Goal: Task Accomplishment & Management: Manage account settings

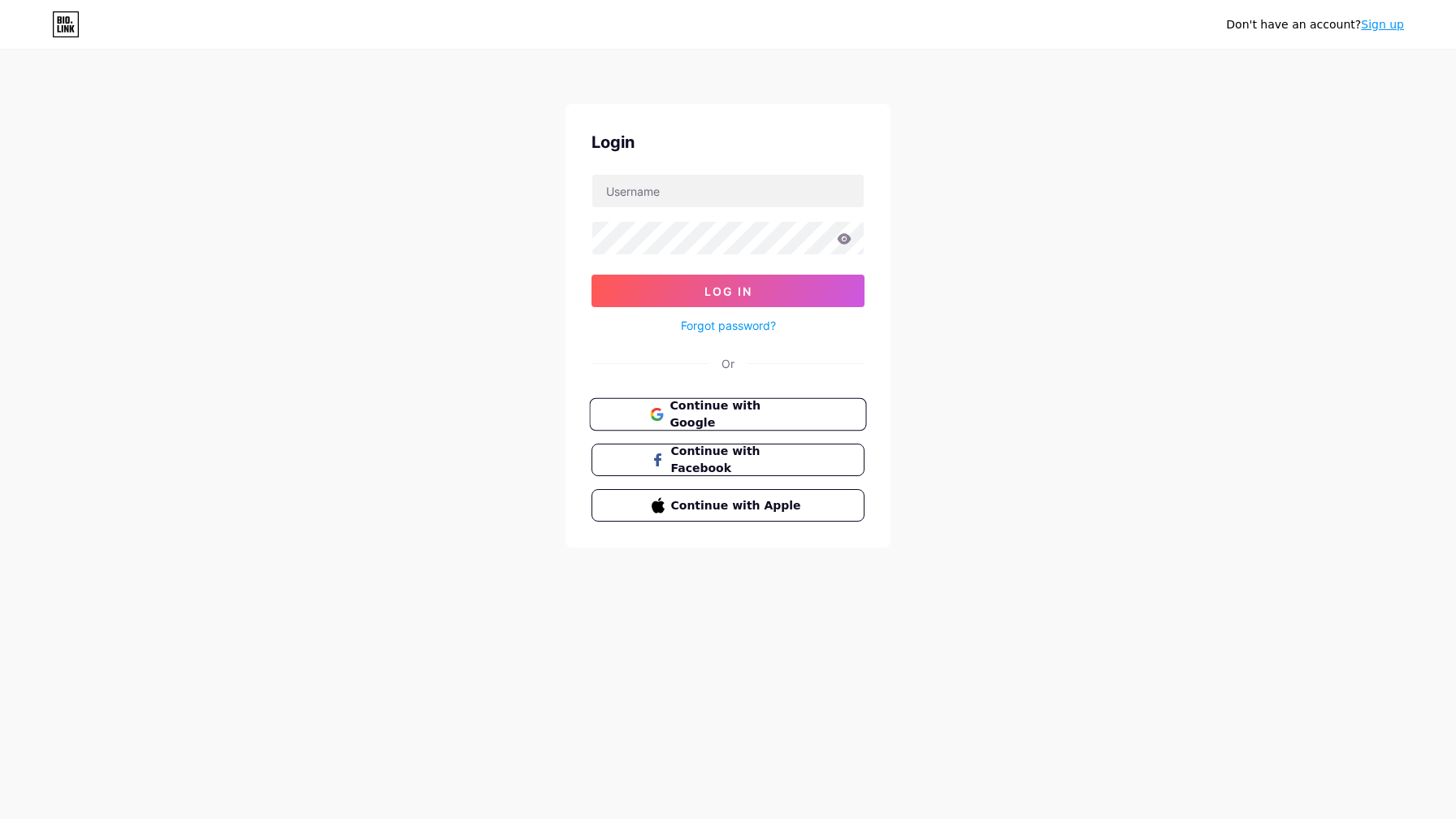
click at [732, 425] on button "Continue with Google" at bounding box center [727, 415] width 277 height 34
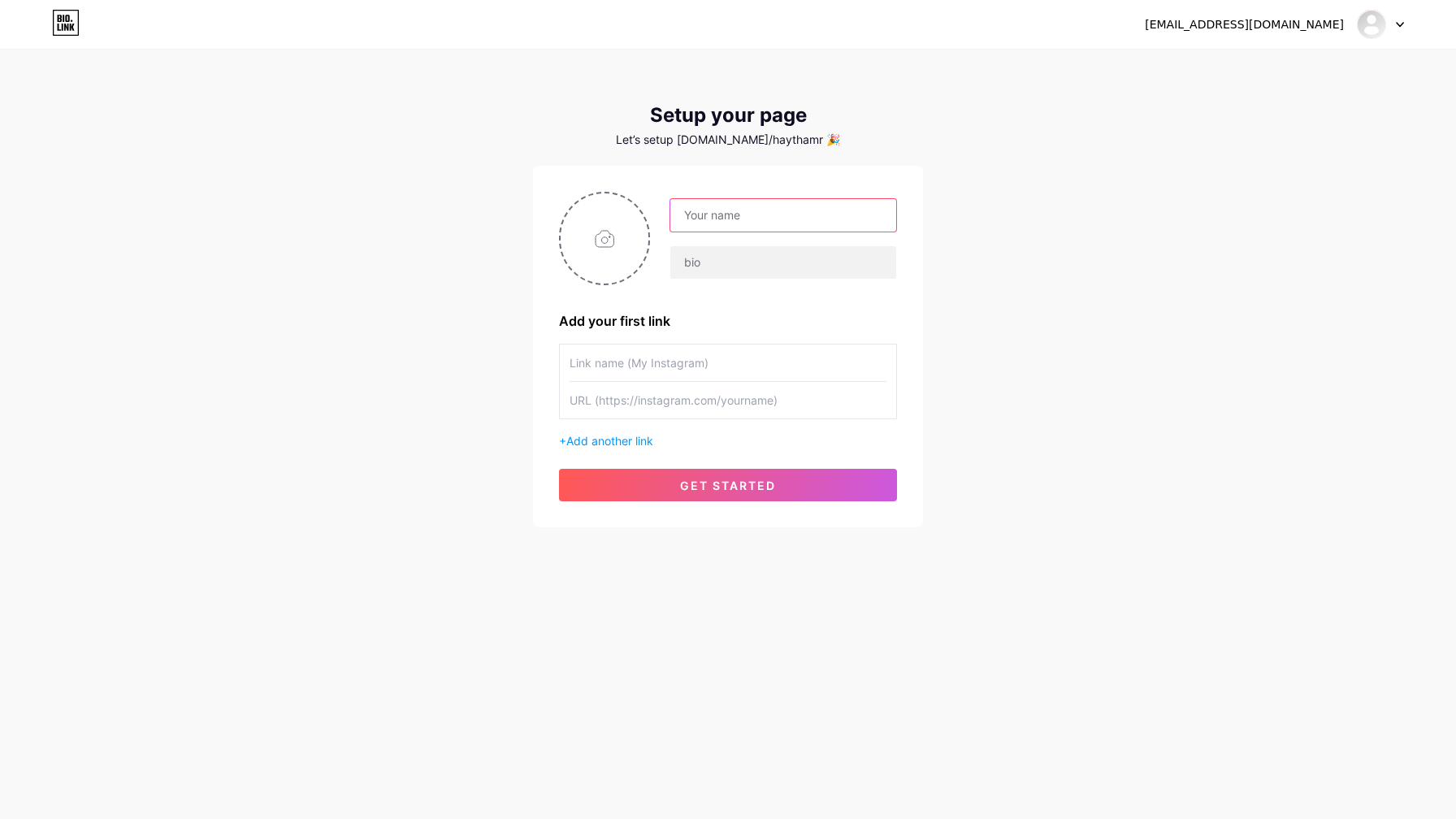
click at [715, 213] on input "text" at bounding box center [783, 215] width 226 height 33
click at [610, 230] on input "file" at bounding box center [605, 238] width 87 height 90
click at [694, 206] on input "text" at bounding box center [783, 215] width 226 height 33
type input "ِ"
type input "Elite"
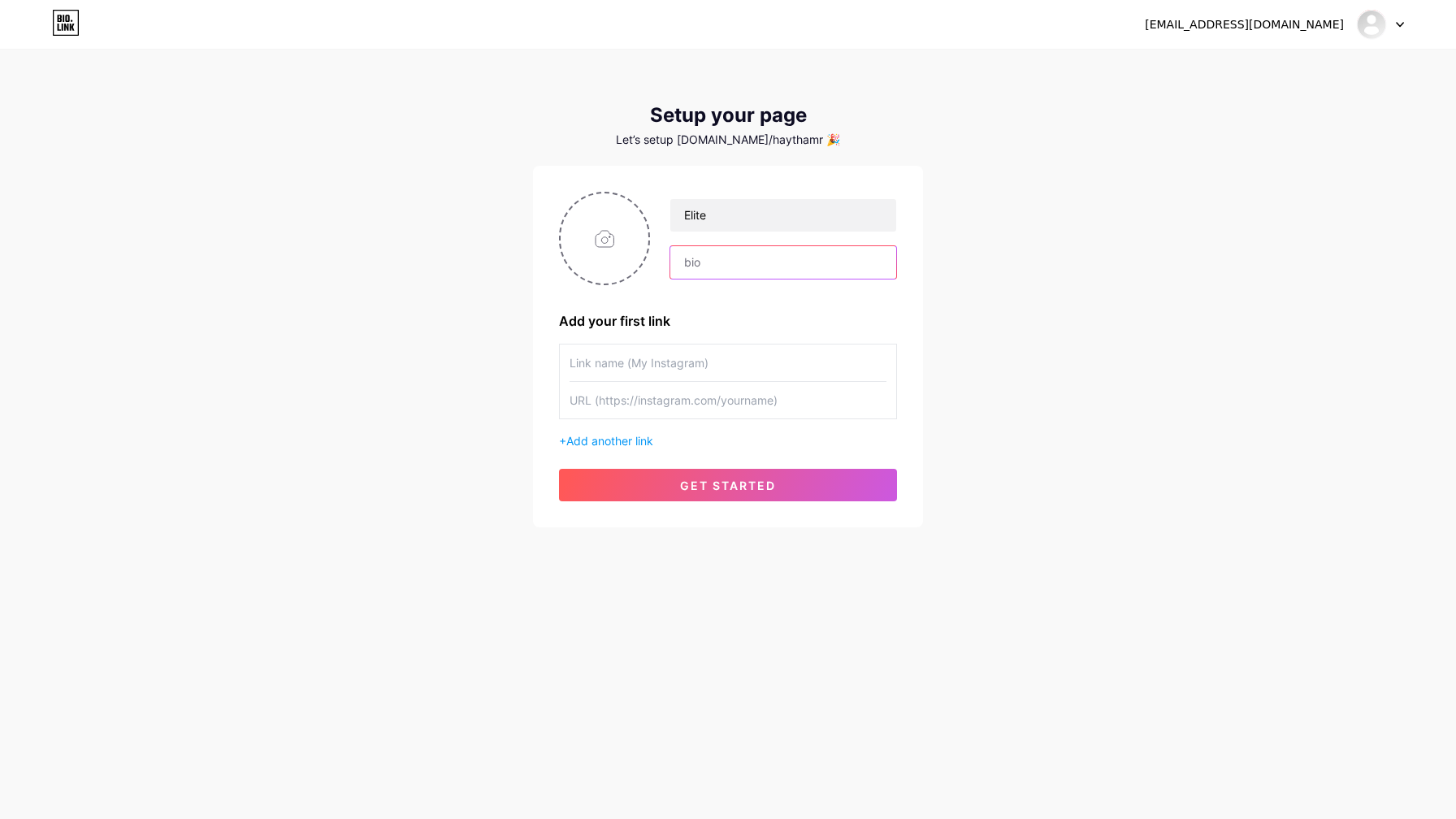
click at [699, 257] on input "text" at bounding box center [783, 262] width 226 height 33
type input "Co"
click at [660, 495] on button "get started" at bounding box center [728, 485] width 338 height 33
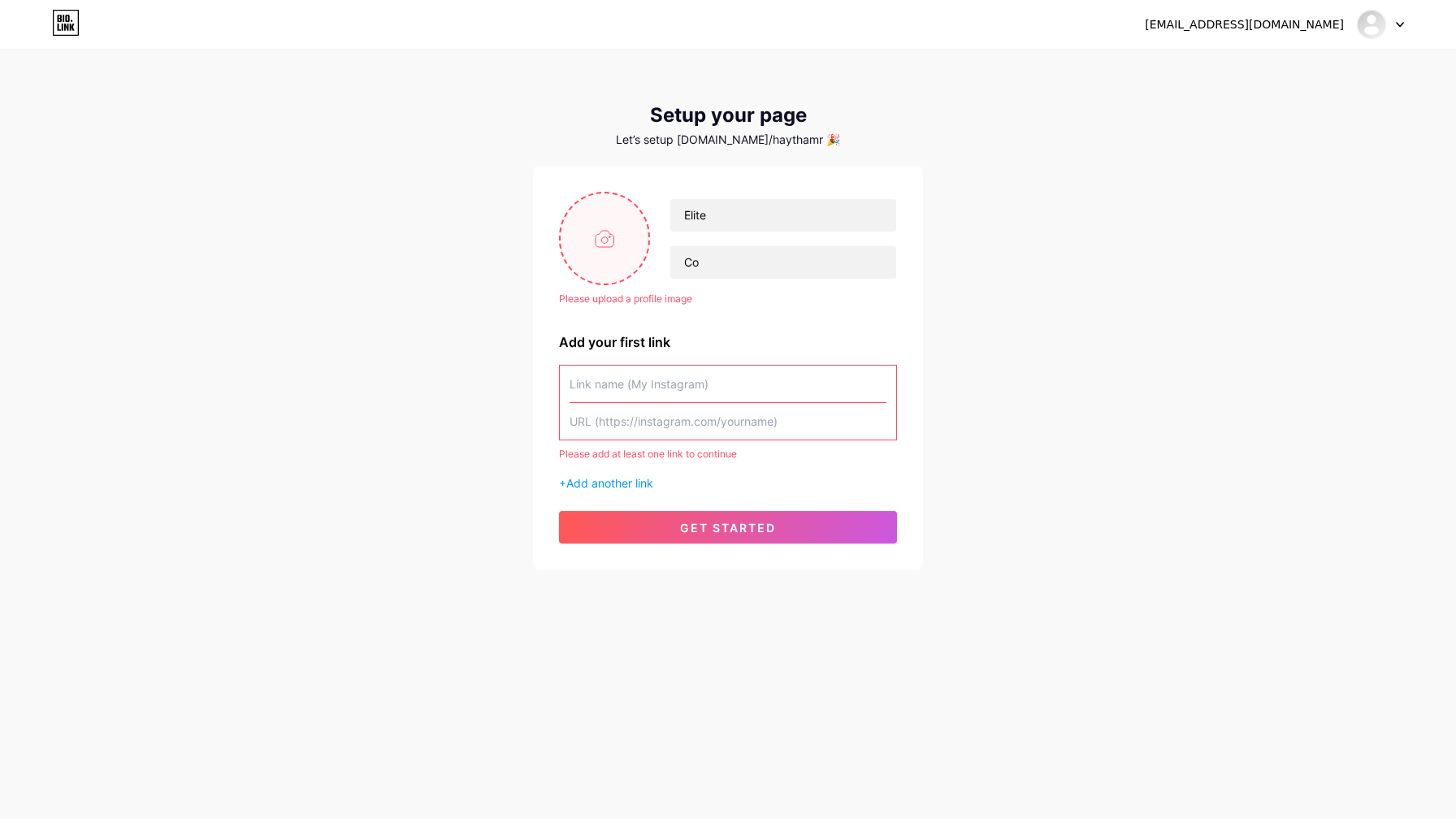
click at [607, 242] on input "file" at bounding box center [605, 238] width 87 height 90
click at [621, 231] on input "file" at bounding box center [605, 238] width 87 height 90
type input "C:\fakepath\Elite logo.png"
click at [683, 375] on input "text" at bounding box center [727, 384] width 317 height 37
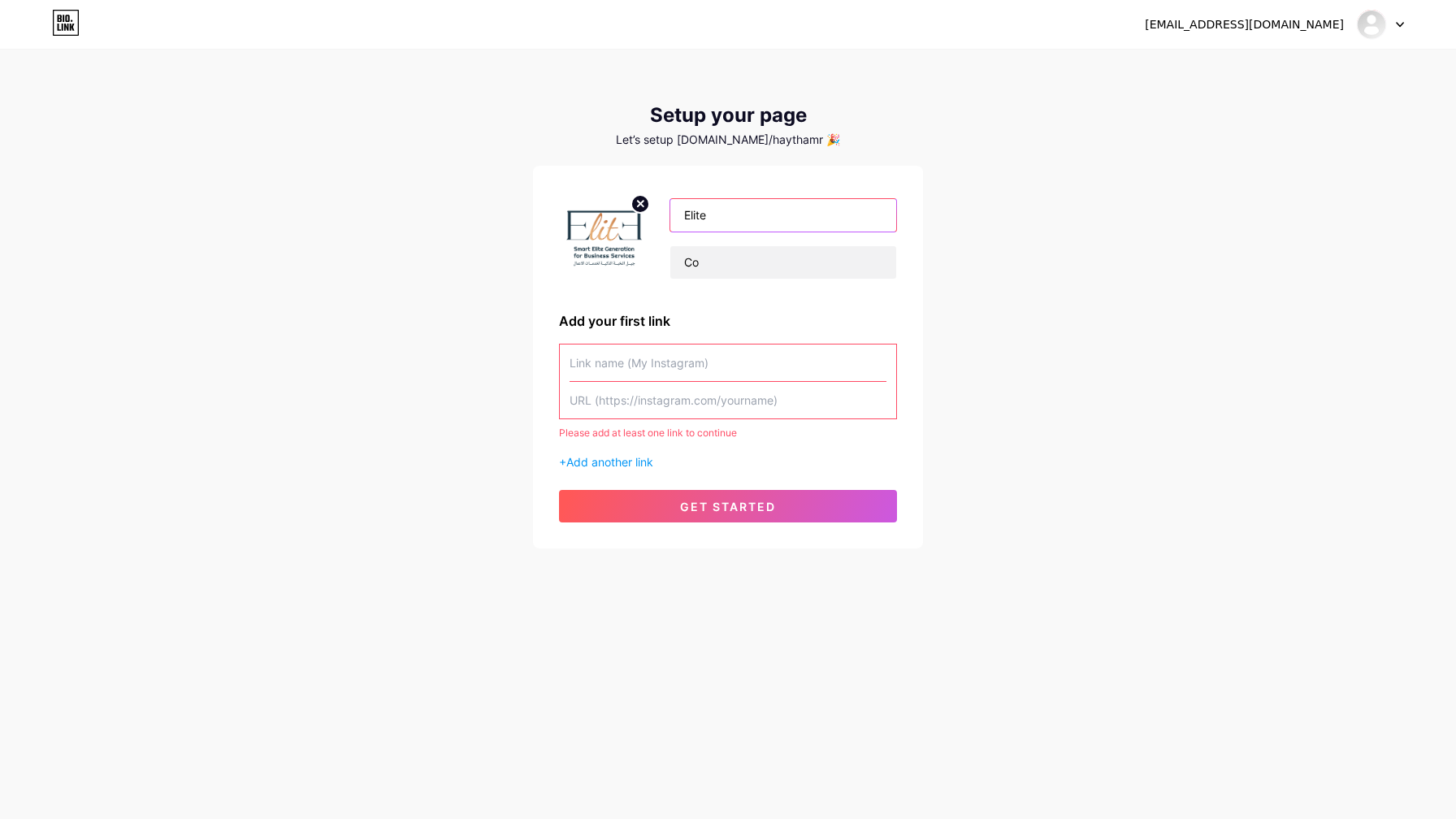
click at [707, 211] on input "Elite" at bounding box center [783, 215] width 226 height 33
click at [697, 362] on input "text" at bounding box center [727, 363] width 317 height 37
paste input "Elite"
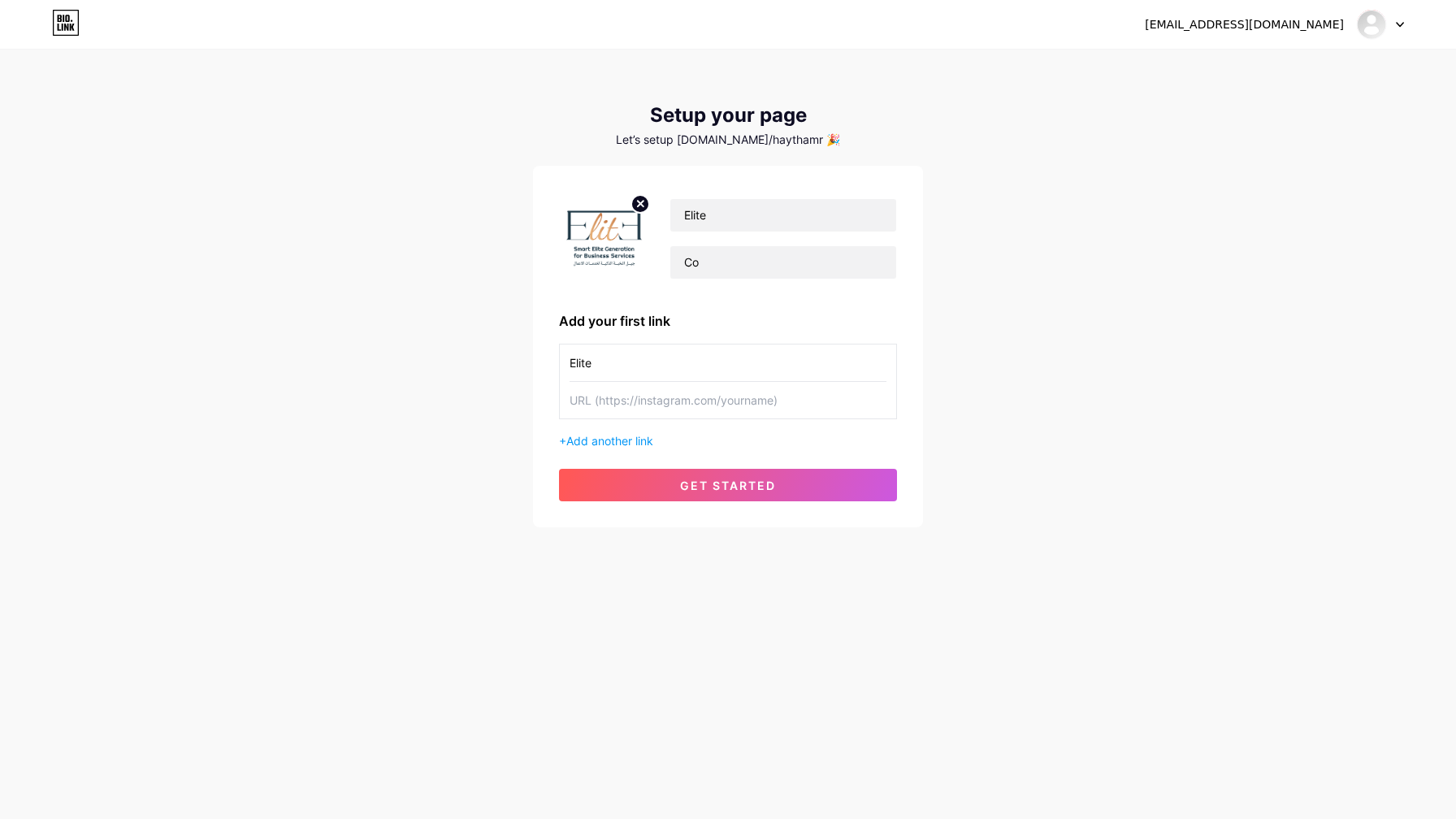
click at [692, 373] on input "Elite" at bounding box center [727, 363] width 317 height 37
type input "f"
type input "FaceBook"
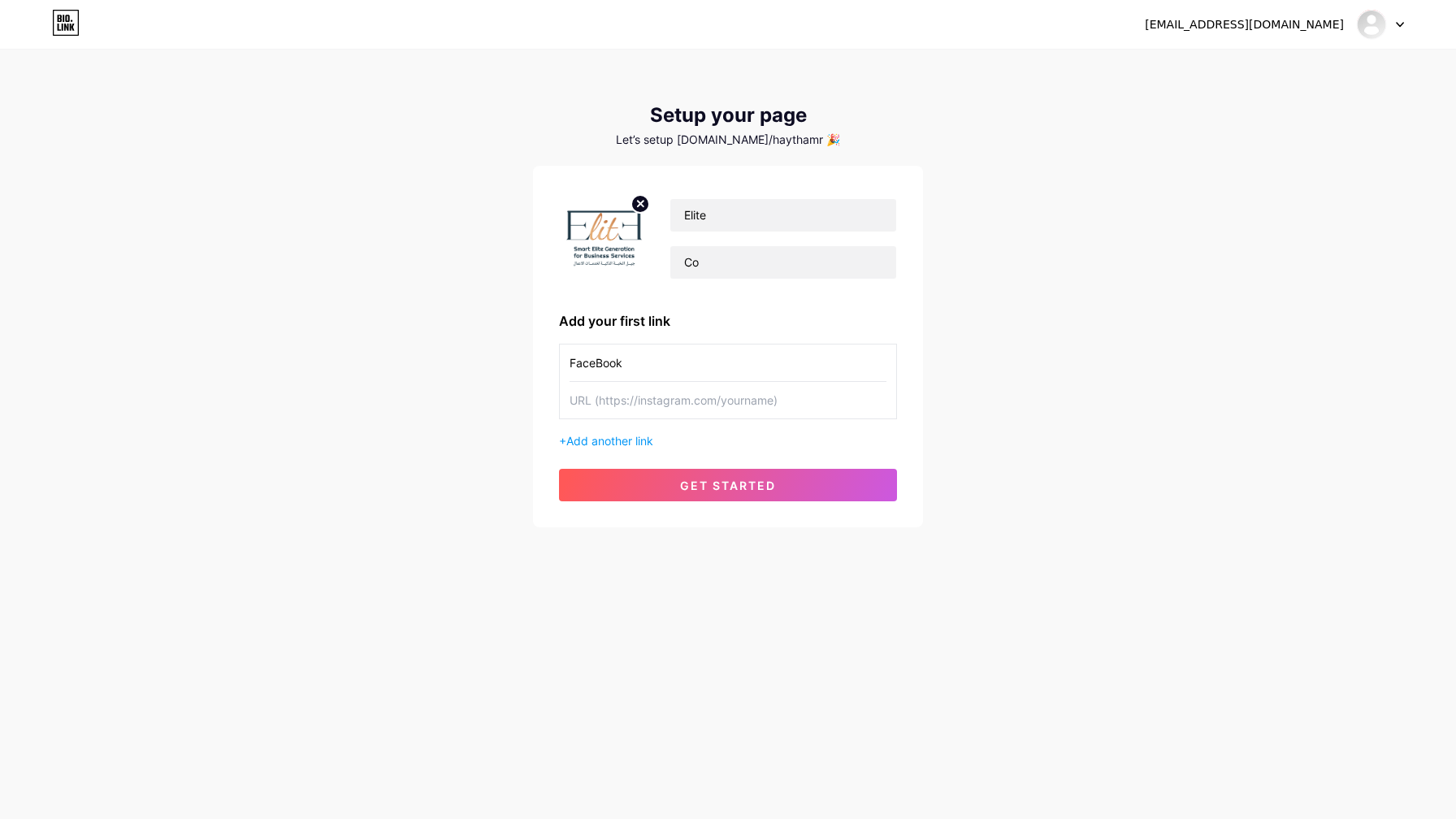
click at [165, 381] on div "[EMAIL_ADDRESS][DOMAIN_NAME] Dashboard Logout Setup your page Let’s setup [DOMA…" at bounding box center [728, 290] width 1456 height 580
click at [665, 398] on input "text" at bounding box center [727, 401] width 317 height 37
paste input "[URL][DOMAIN_NAME]"
type input "[URL][DOMAIN_NAME]"
click at [736, 491] on span "get started" at bounding box center [728, 486] width 96 height 13
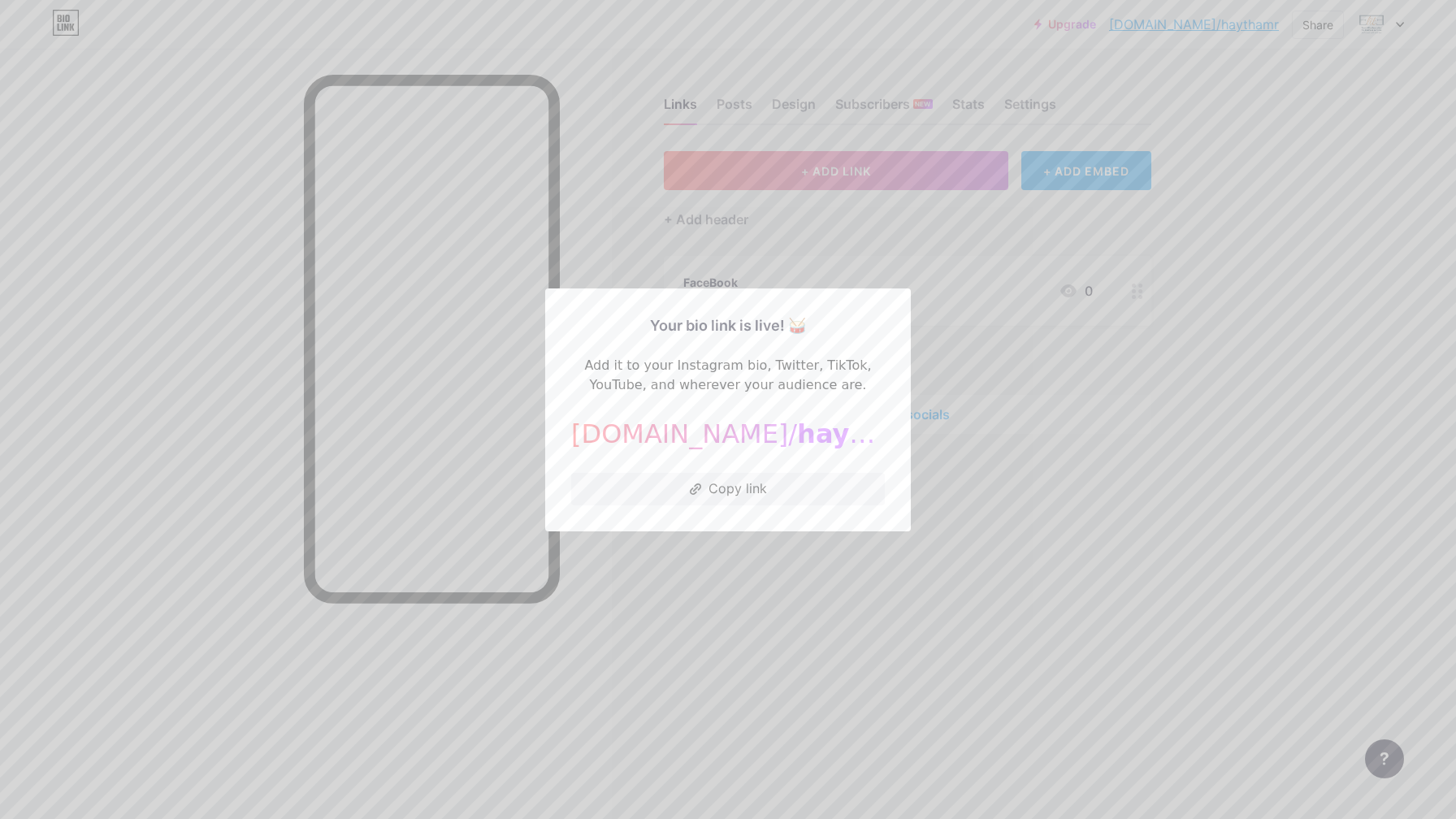
click at [746, 489] on button "Copy link" at bounding box center [727, 489] width 313 height 33
click at [1014, 490] on div at bounding box center [728, 409] width 1456 height 819
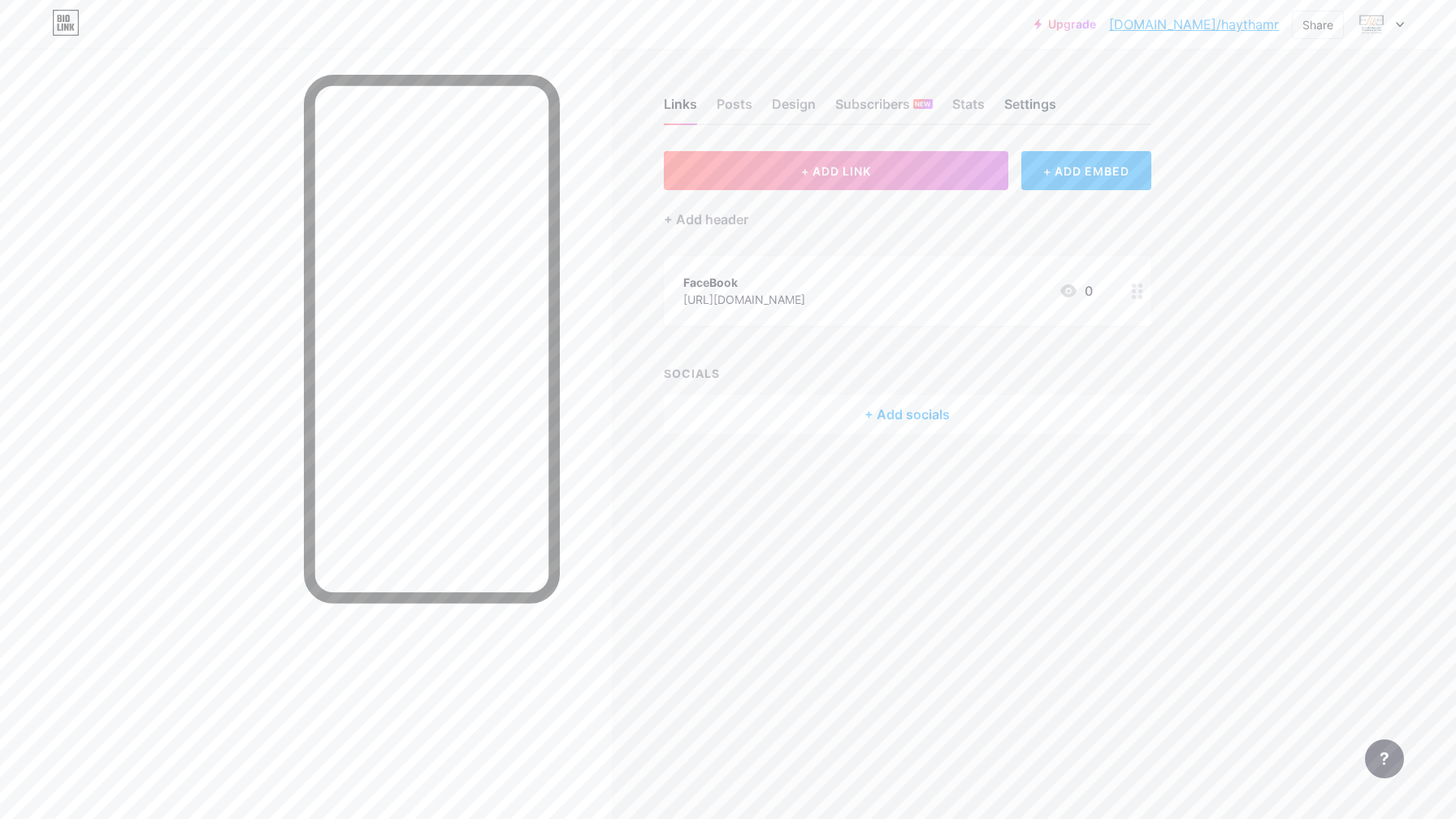
click at [1006, 107] on div "Settings" at bounding box center [1030, 108] width 52 height 29
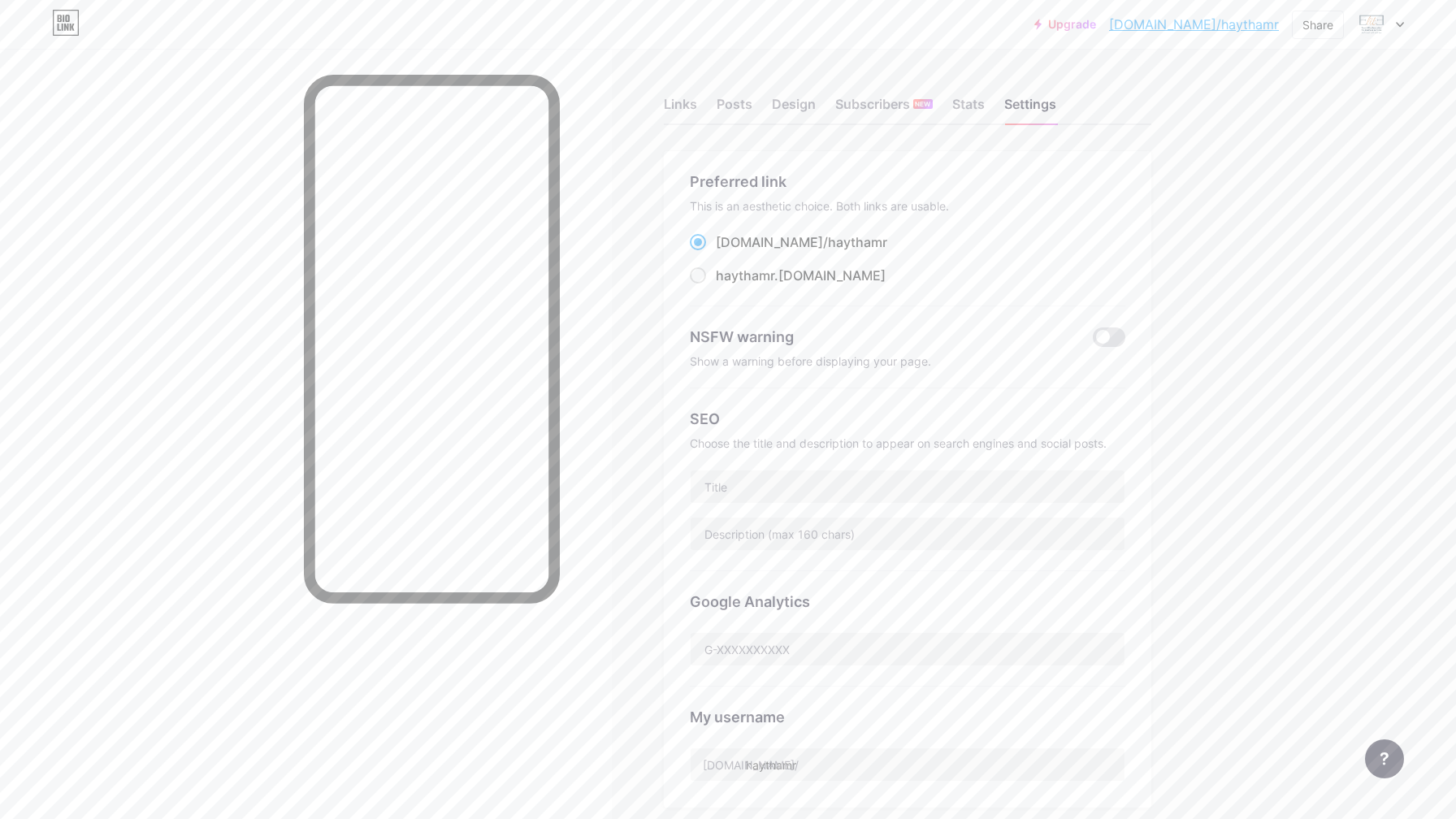
click at [1406, 23] on div "Upgrade [DOMAIN_NAME]/haytha... [DOMAIN_NAME]/haythamr Share Switch accounts El…" at bounding box center [728, 24] width 1456 height 29
click at [1378, 28] on img at bounding box center [1371, 24] width 26 height 26
click at [1290, 192] on link "Account settings" at bounding box center [1302, 185] width 202 height 44
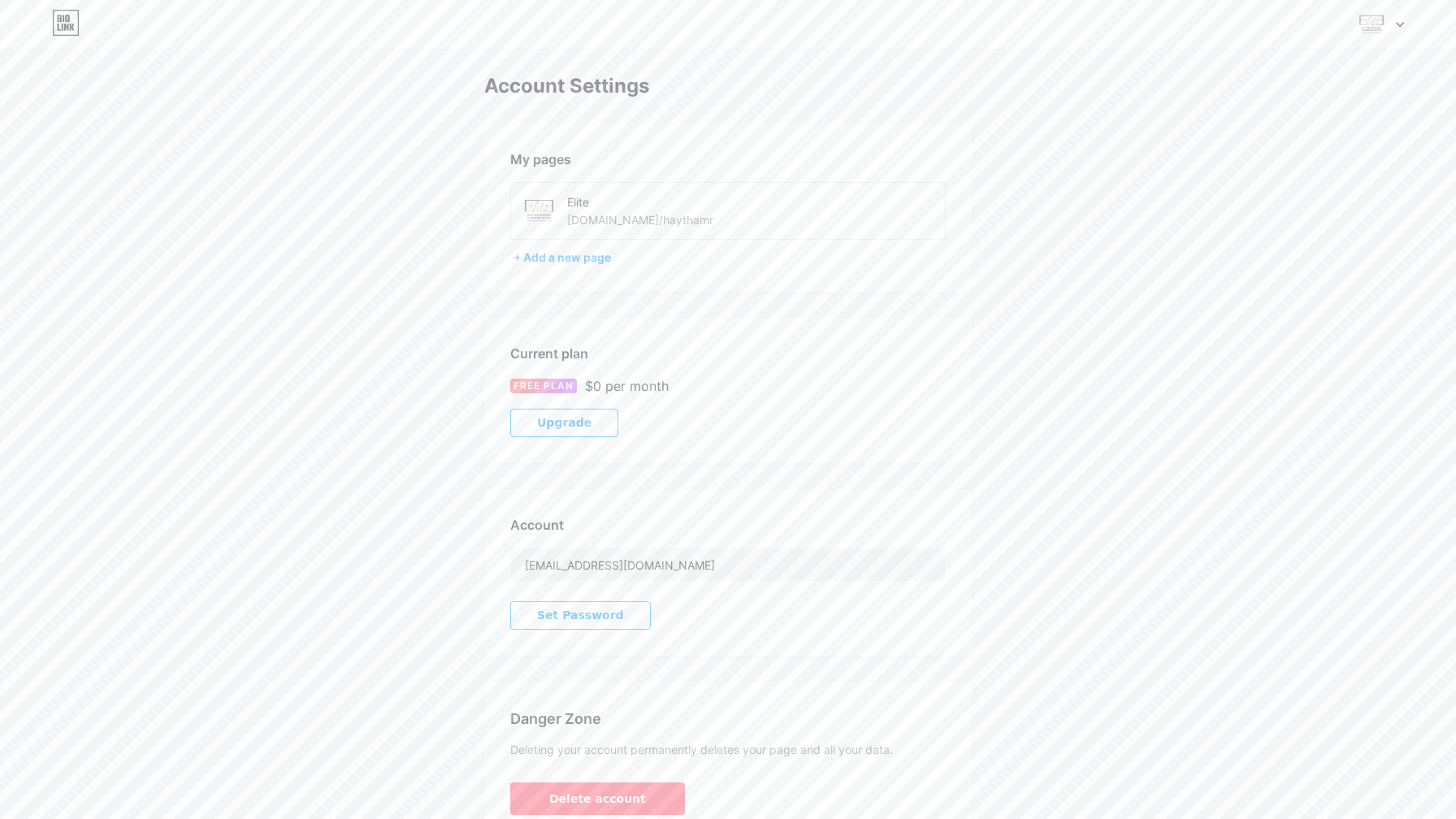
click at [649, 219] on div "[DOMAIN_NAME]/haythamr" at bounding box center [640, 220] width 146 height 17
click at [682, 214] on div "Elite [DOMAIN_NAME]/haythamr" at bounding box center [651, 211] width 168 height 37
click at [615, 227] on div "[DOMAIN_NAME]/haythamr" at bounding box center [640, 220] width 146 height 17
click at [617, 226] on div "[DOMAIN_NAME]/haythamr" at bounding box center [640, 220] width 146 height 17
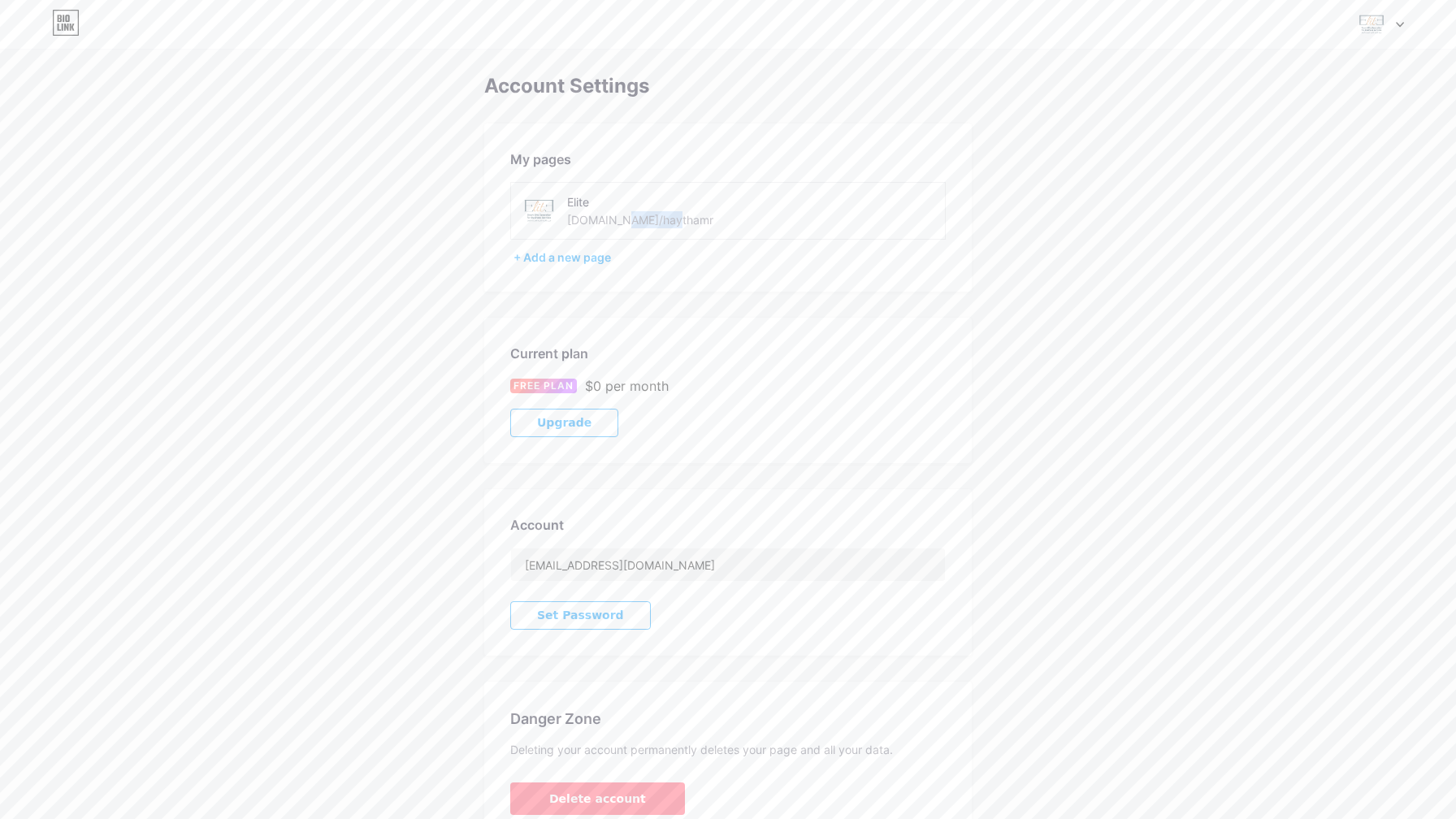
click at [619, 226] on div "[DOMAIN_NAME]/haythamr" at bounding box center [640, 220] width 146 height 17
click at [1391, 28] on div at bounding box center [1380, 24] width 47 height 29
click at [1298, 182] on link "Dashboard" at bounding box center [1302, 185] width 202 height 44
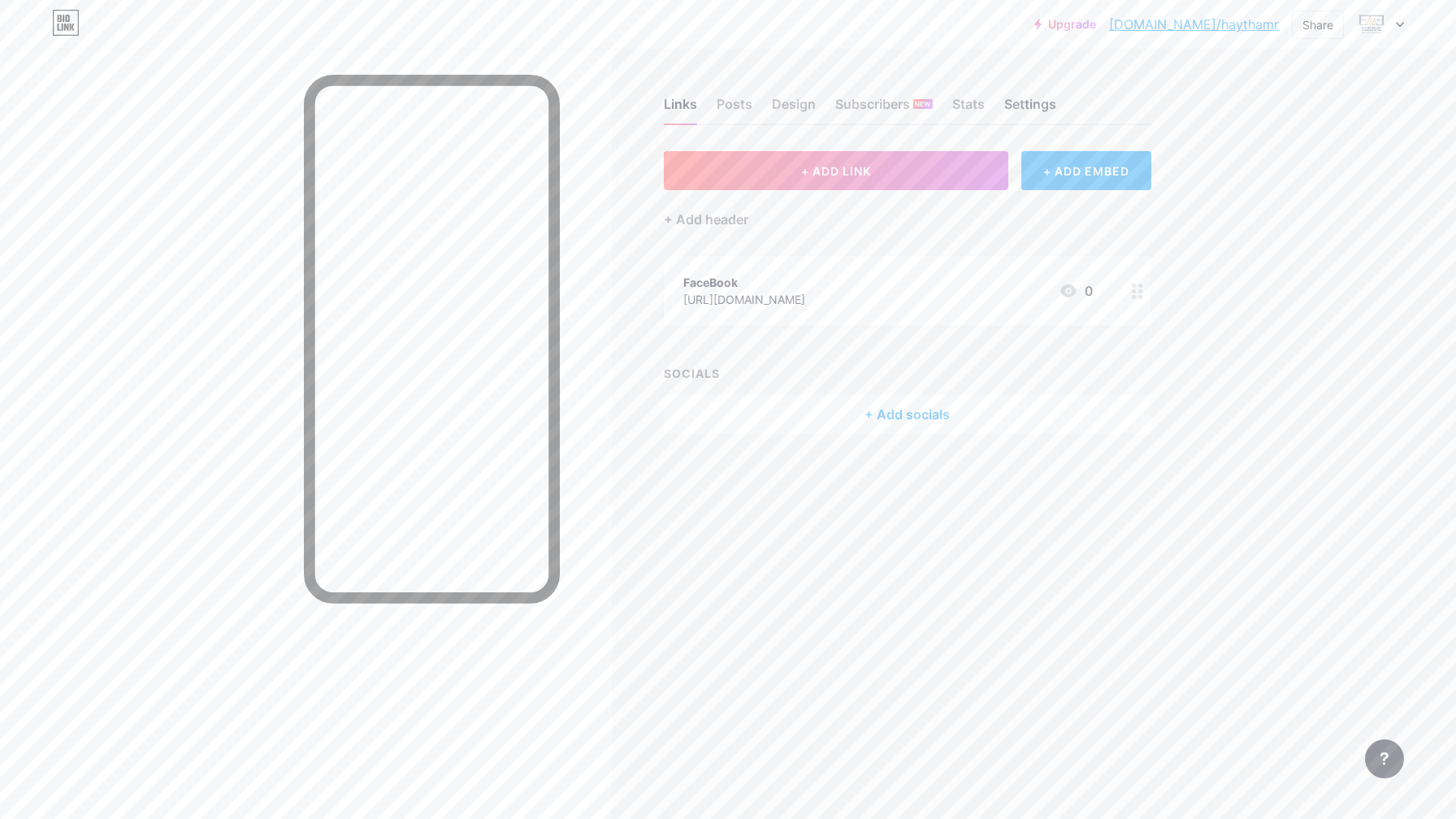
click at [1055, 109] on div "Settings" at bounding box center [1030, 108] width 52 height 29
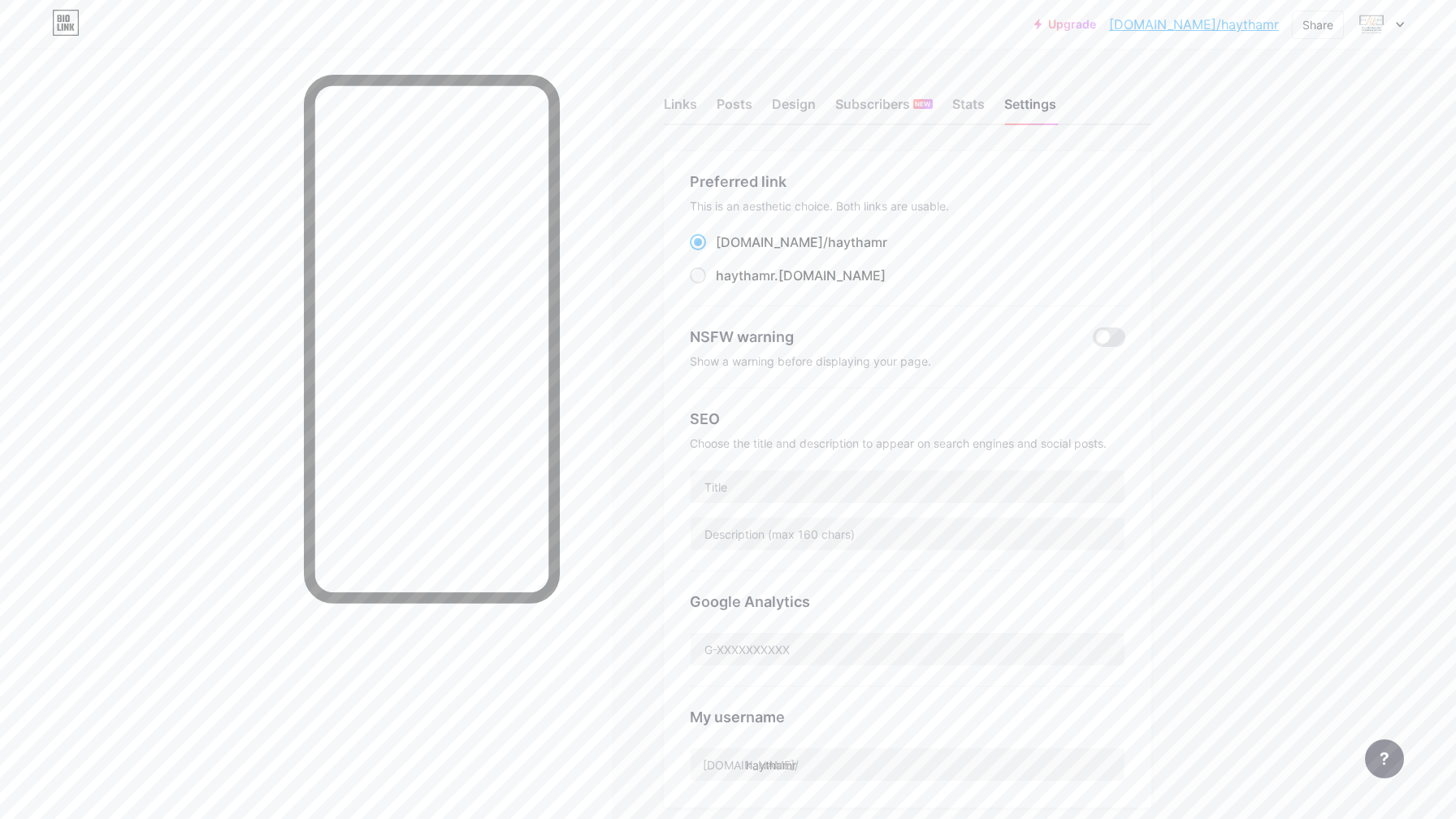
click at [734, 178] on div "Preferred link" at bounding box center [907, 181] width 436 height 22
click at [828, 242] on span "haythamr" at bounding box center [857, 242] width 60 height 16
click at [726, 252] on input "[DOMAIN_NAME]/ haythamr" at bounding box center [720, 257] width 11 height 11
click at [664, 96] on div "Links" at bounding box center [681, 108] width 34 height 29
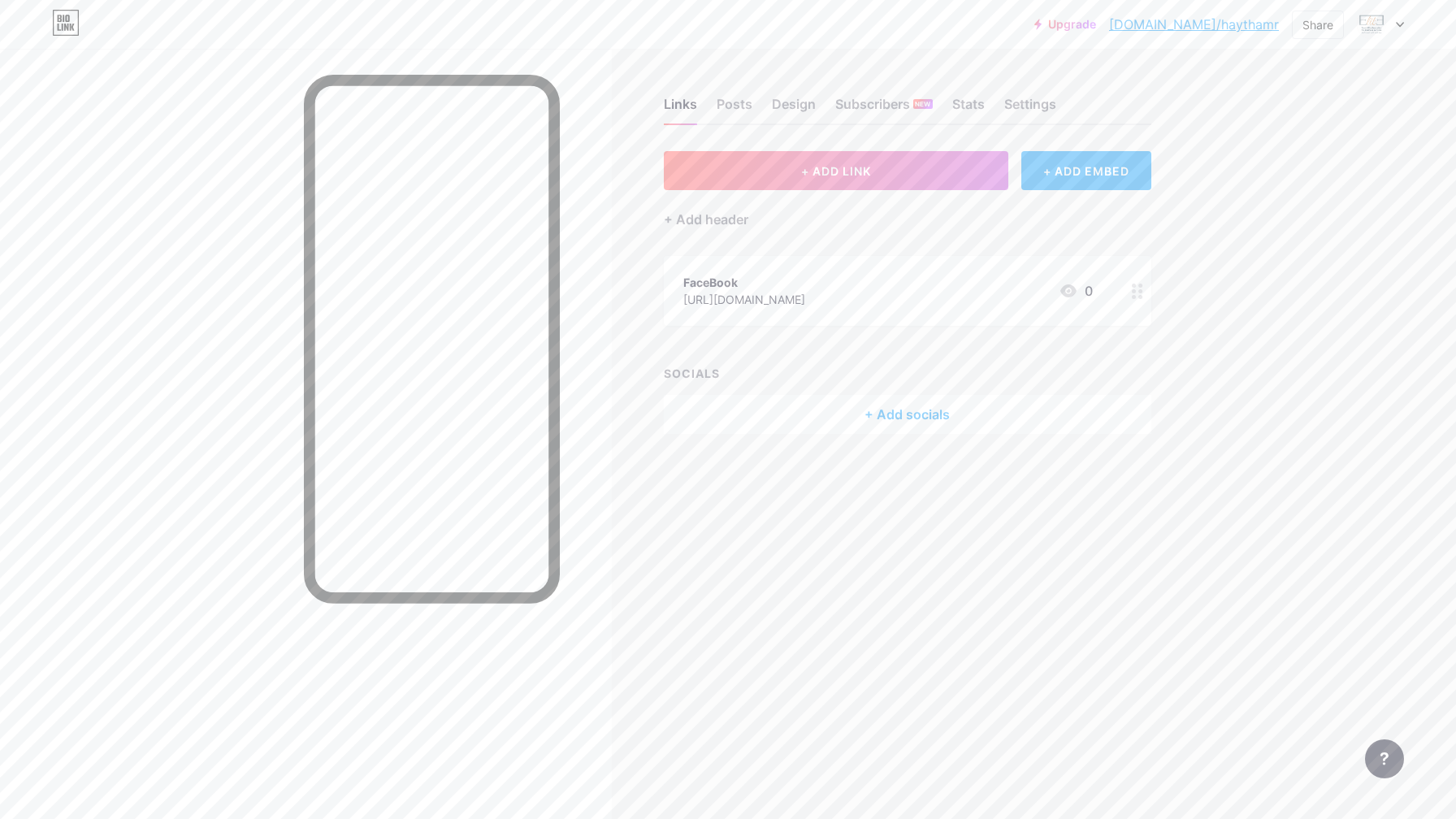
click at [1382, 8] on div "Upgrade [DOMAIN_NAME]/haytha... [DOMAIN_NAME]/haythamr Share Switch accounts El…" at bounding box center [728, 24] width 1456 height 49
click at [1382, 19] on img at bounding box center [1371, 24] width 26 height 26
click at [1309, 176] on link "Account settings" at bounding box center [1302, 185] width 202 height 44
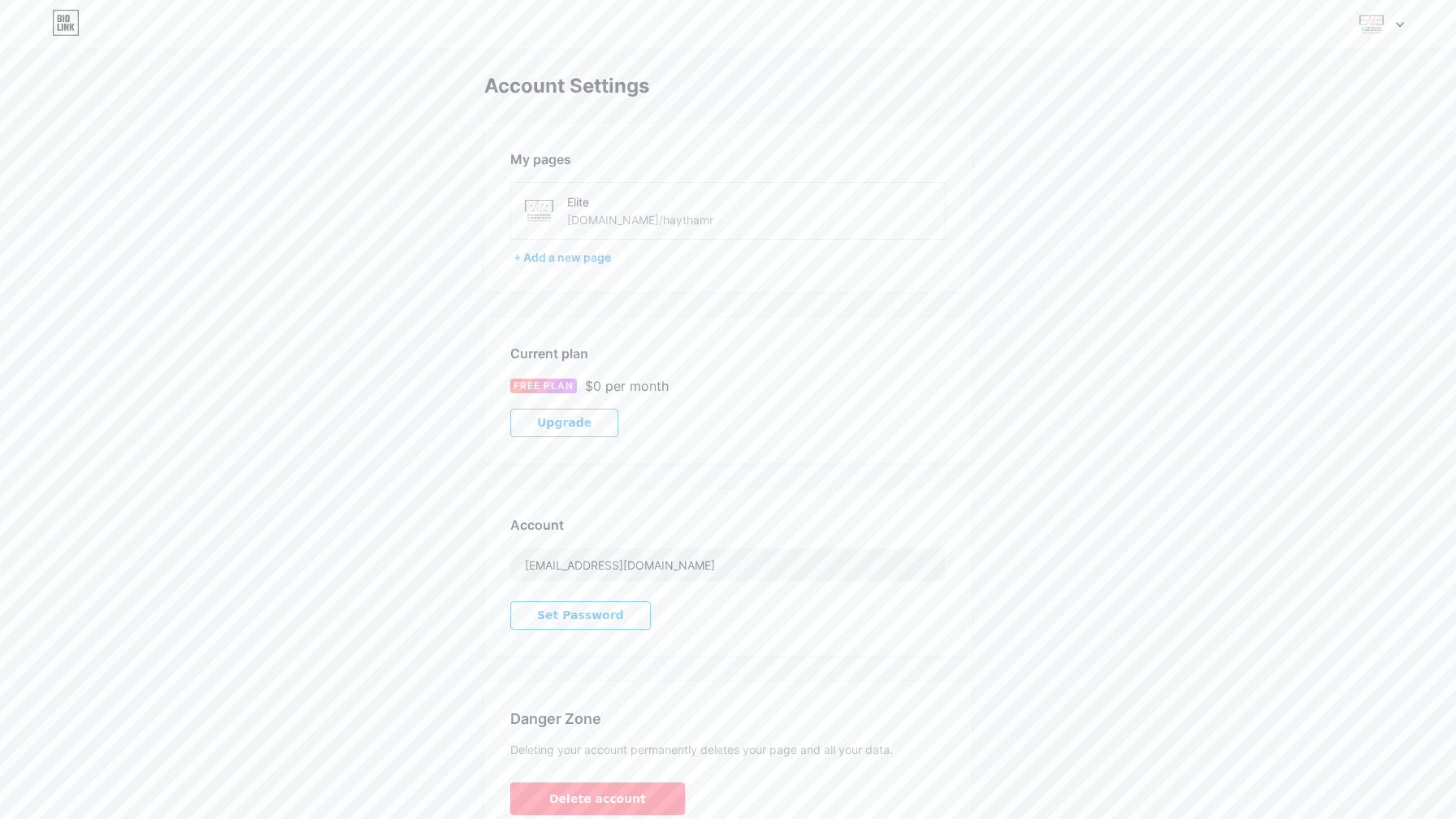
click at [1375, 38] on img at bounding box center [1371, 24] width 31 height 31
click at [1311, 104] on div "Elite [DOMAIN_NAME]/haythamr" at bounding box center [1311, 104] width 125 height 29
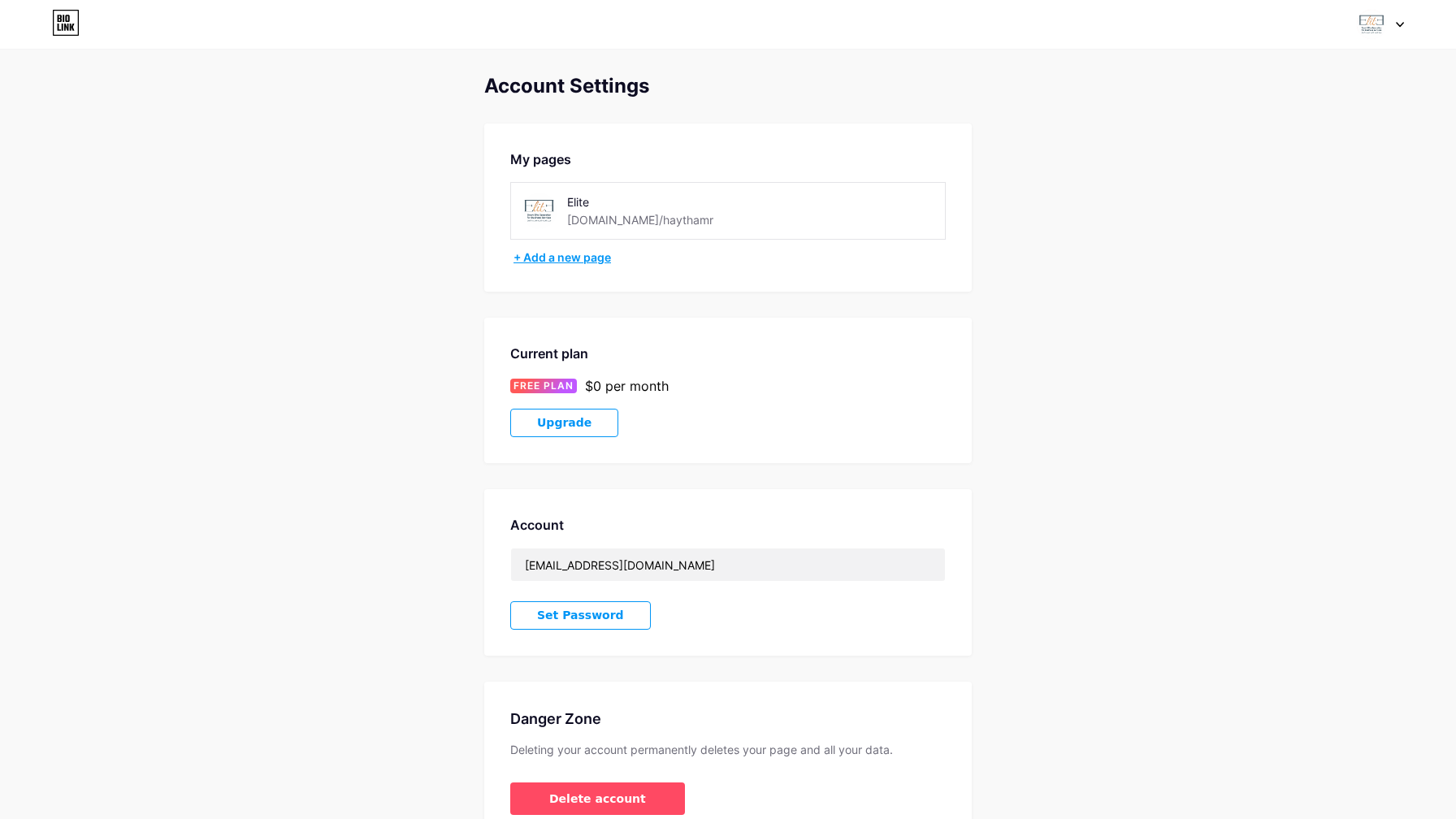
click at [566, 254] on div "+ Add a new page" at bounding box center [730, 257] width 432 height 16
click at [1392, 28] on div at bounding box center [1380, 24] width 47 height 29
click at [1287, 179] on link "Dashboard" at bounding box center [1302, 185] width 202 height 44
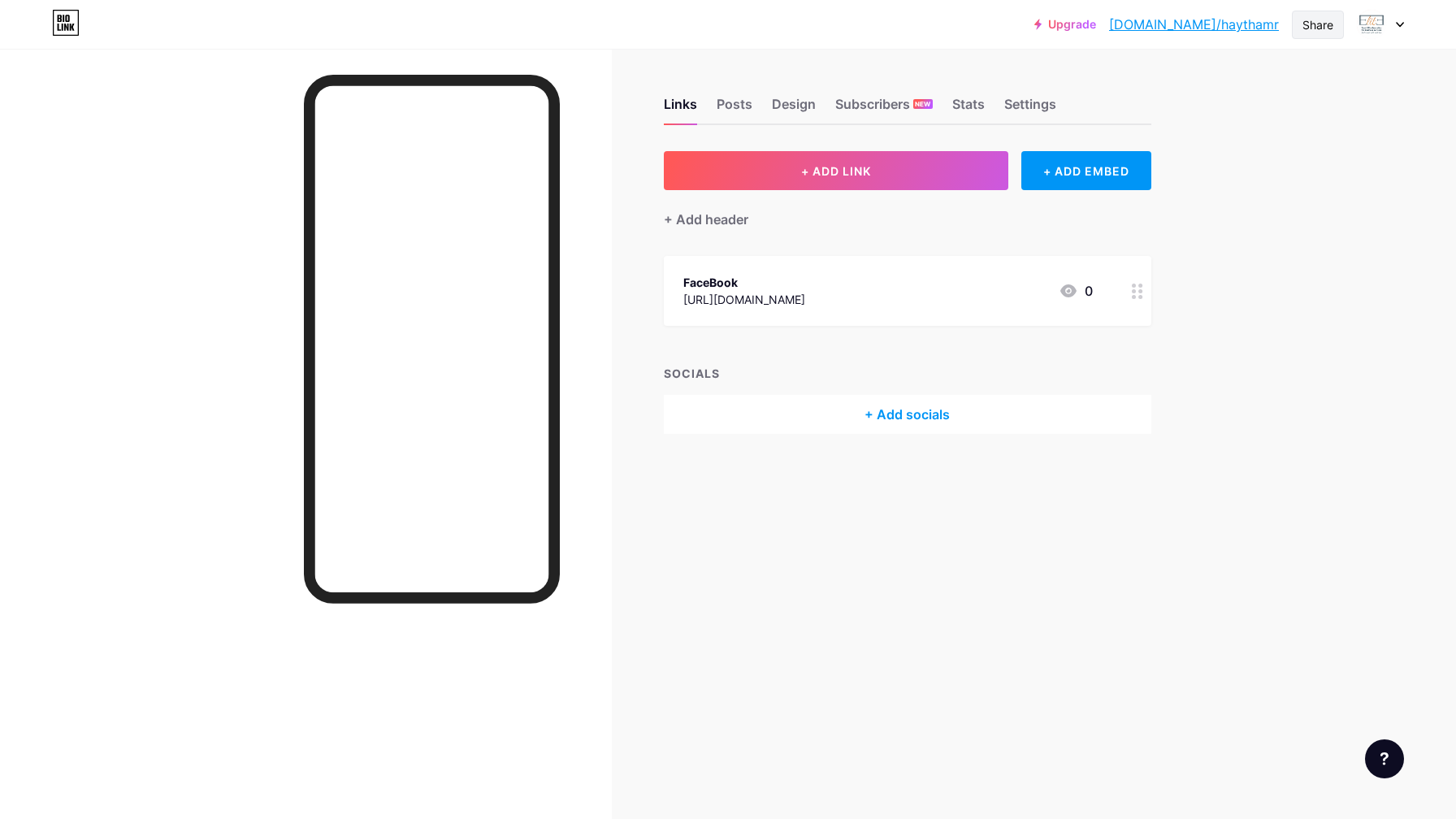
click at [1312, 25] on div "Share" at bounding box center [1317, 24] width 31 height 17
click at [1301, 156] on div "Add to my socials" at bounding box center [1222, 161] width 242 height 39
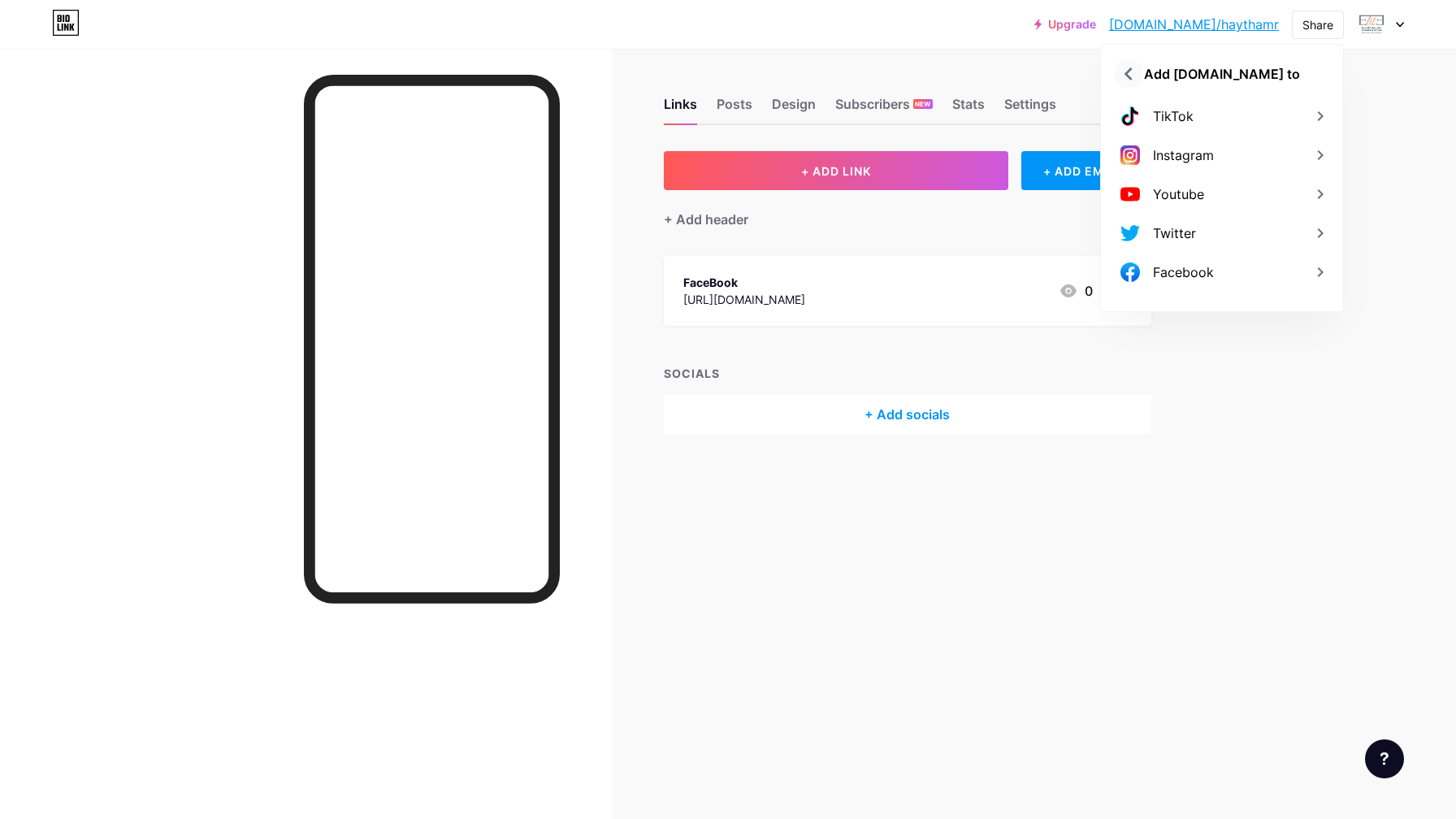
click at [1134, 78] on icon at bounding box center [1128, 74] width 26 height 26
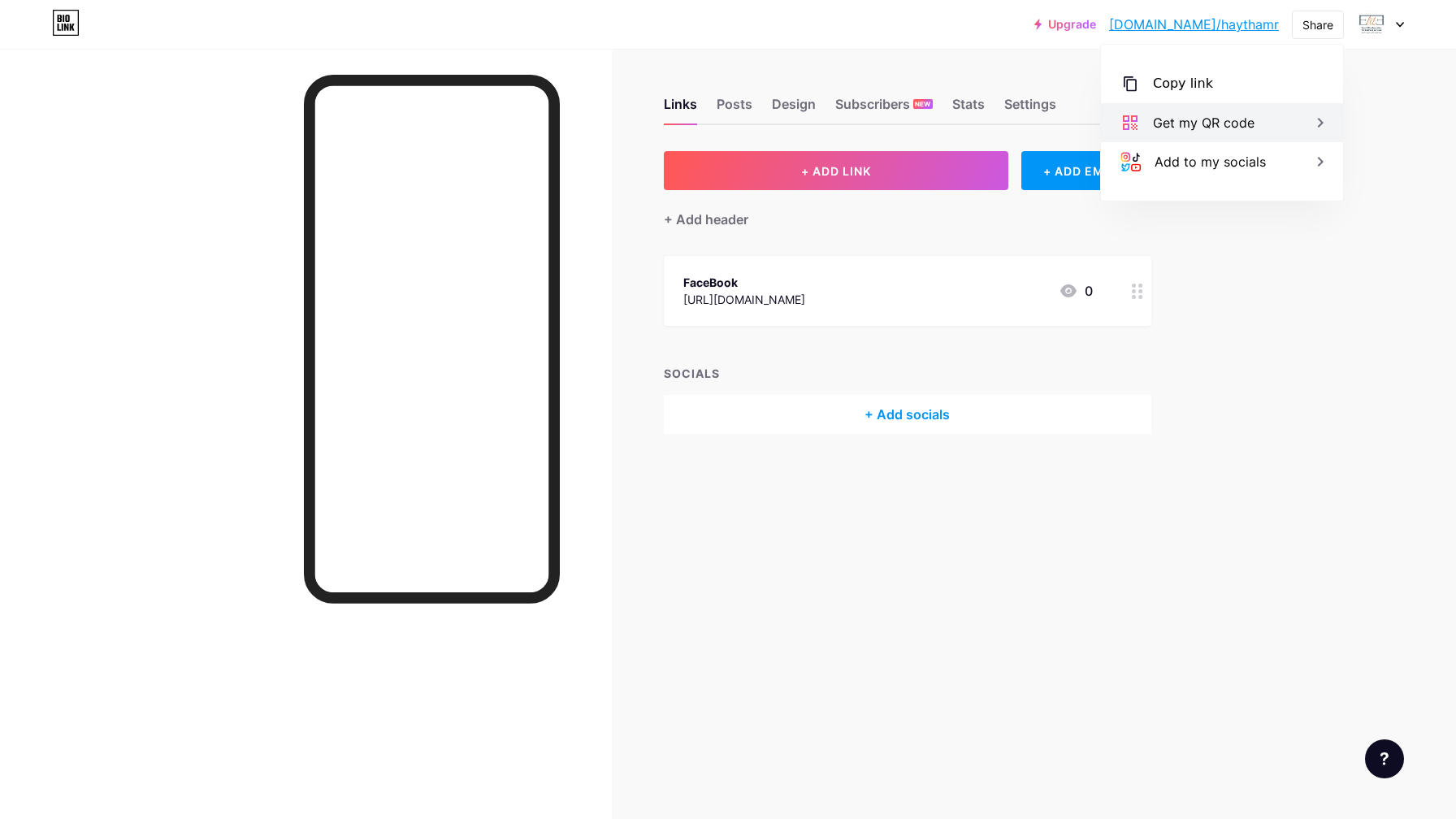
click at [1289, 121] on div "Get my QR code" at bounding box center [1222, 123] width 242 height 39
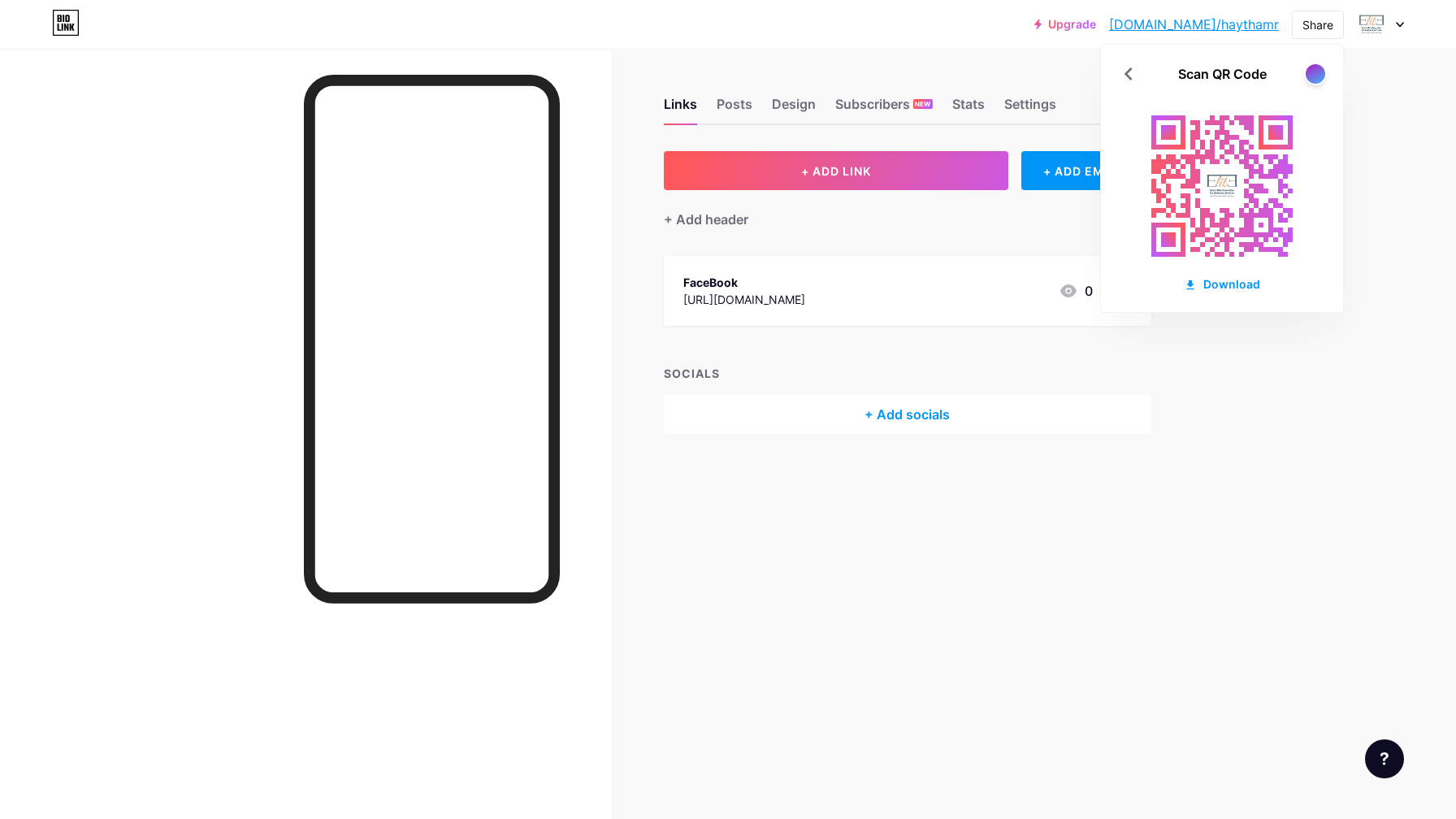
click at [1149, 78] on div "Scan QR Code" at bounding box center [1222, 73] width 242 height 19
click at [1143, 78] on div "Scan QR Code" at bounding box center [1222, 73] width 242 height 19
click at [1140, 76] on icon at bounding box center [1128, 74] width 26 height 26
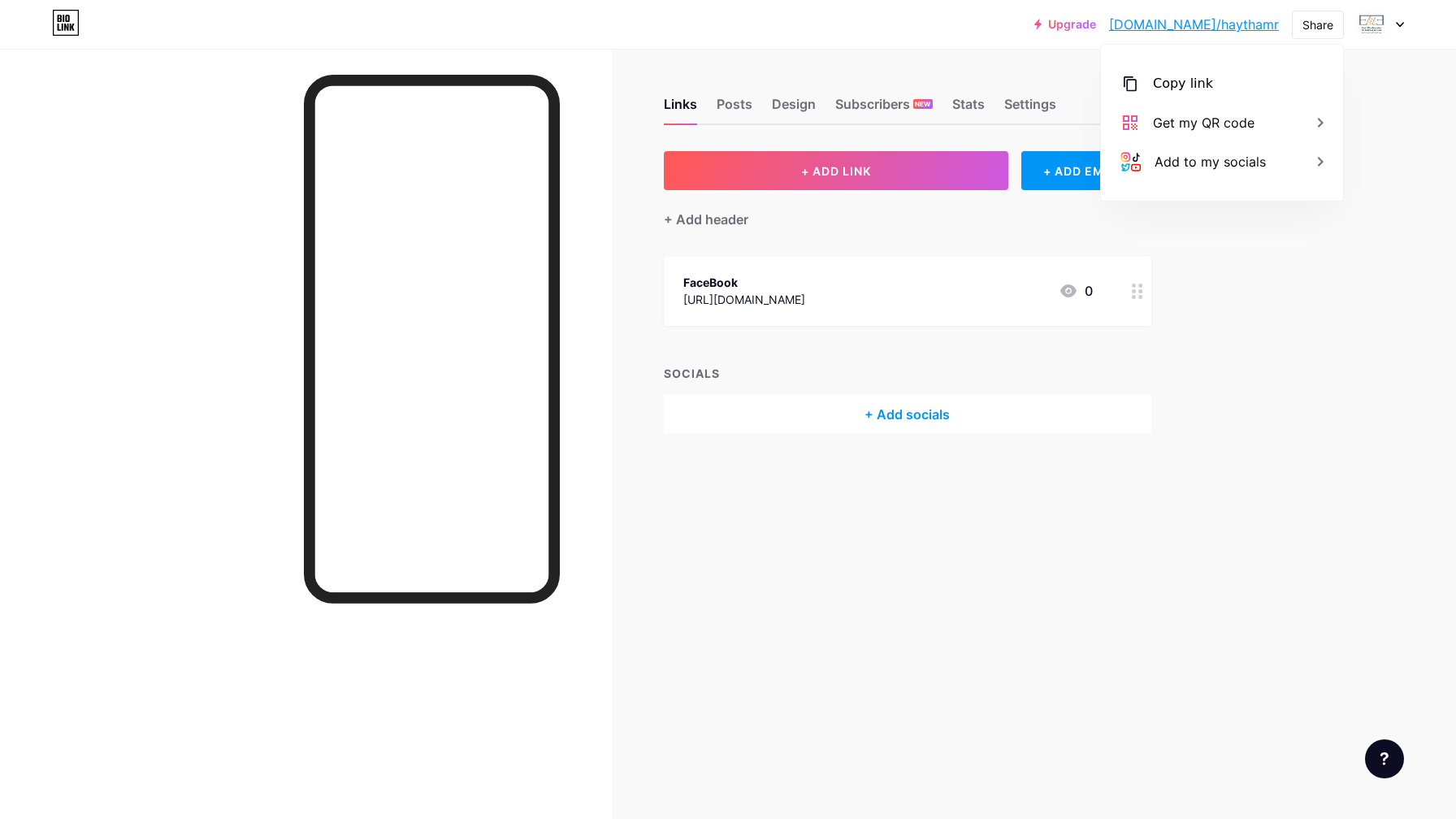
click at [1390, 29] on div at bounding box center [1380, 24] width 47 height 29
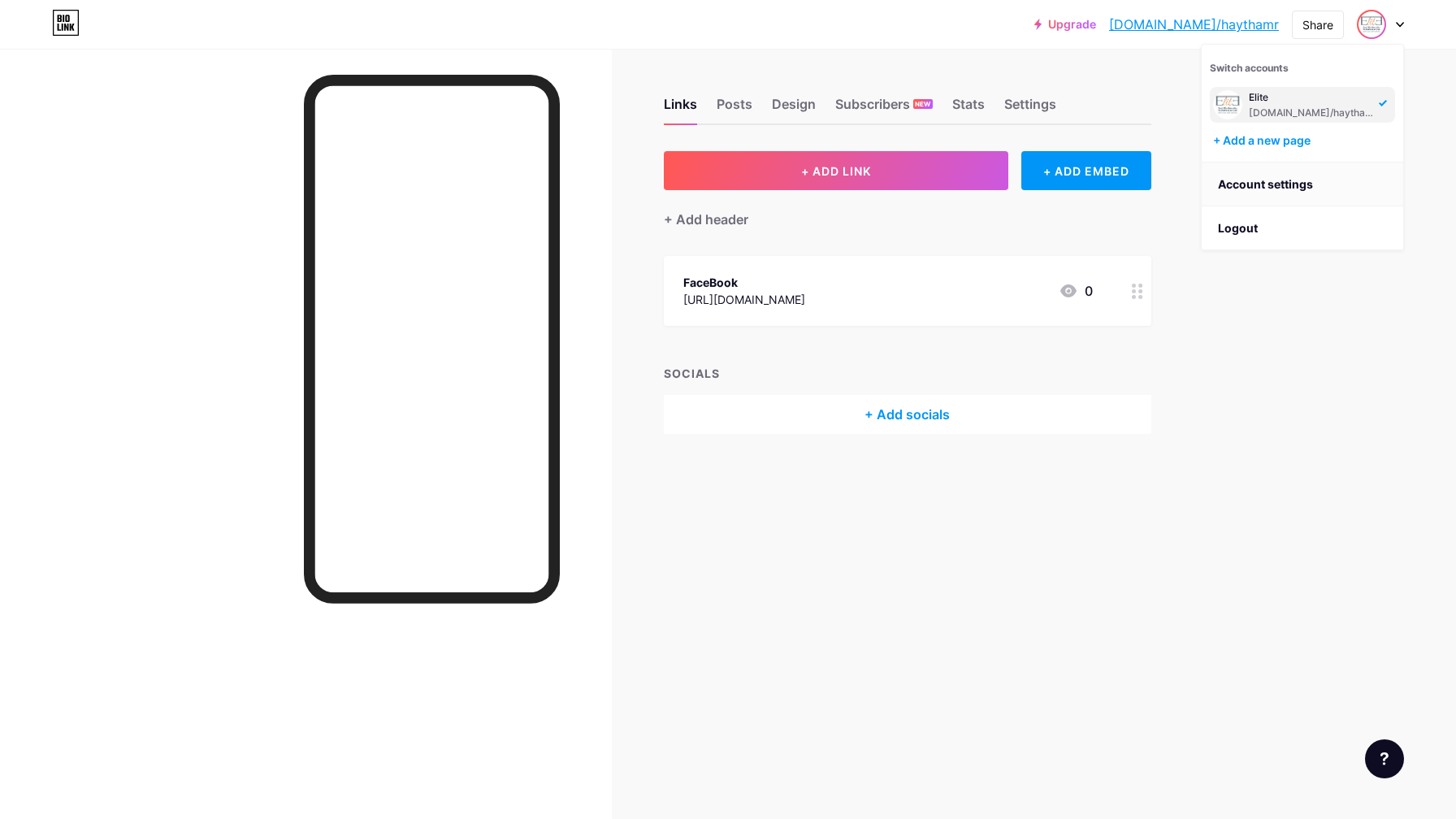
click at [1338, 180] on link "Account settings" at bounding box center [1302, 185] width 202 height 44
